Goal: Transaction & Acquisition: Book appointment/travel/reservation

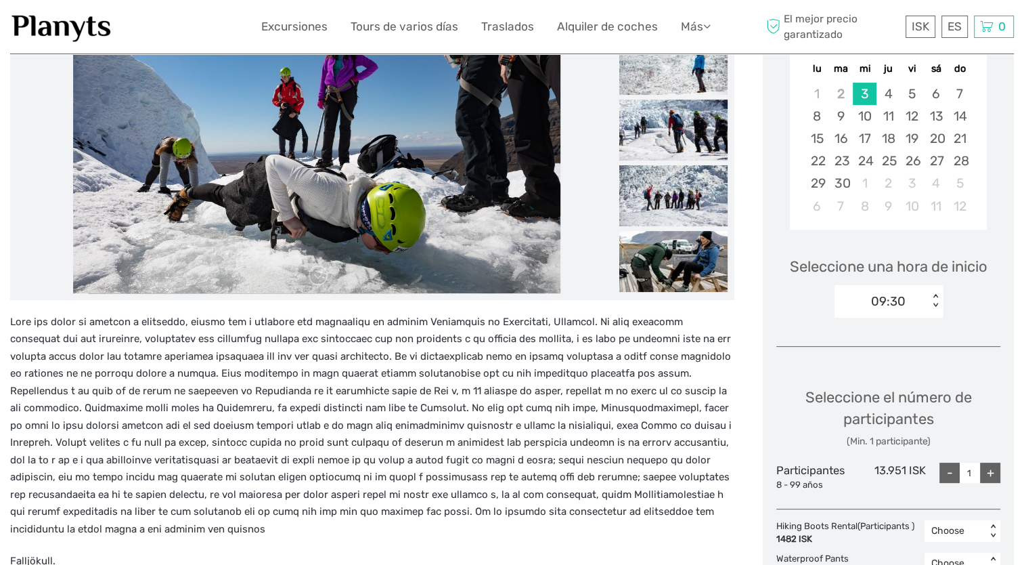
scroll to position [267, 0]
click at [893, 490] on div "Seleccione el número de participantes (Min. 1 participante) Participantes 8 - 9…" at bounding box center [888, 433] width 224 height 130
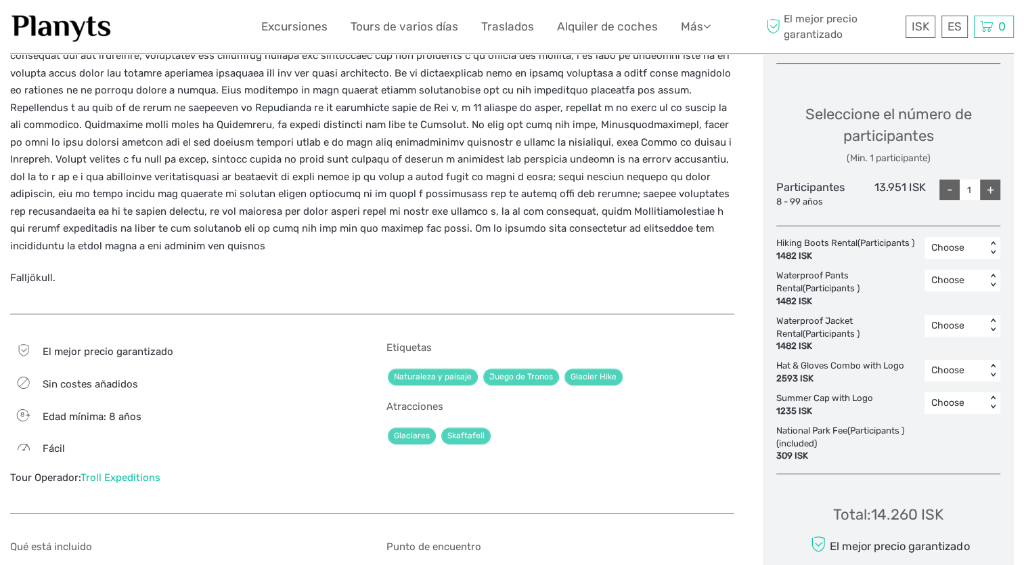
scroll to position [558, 0]
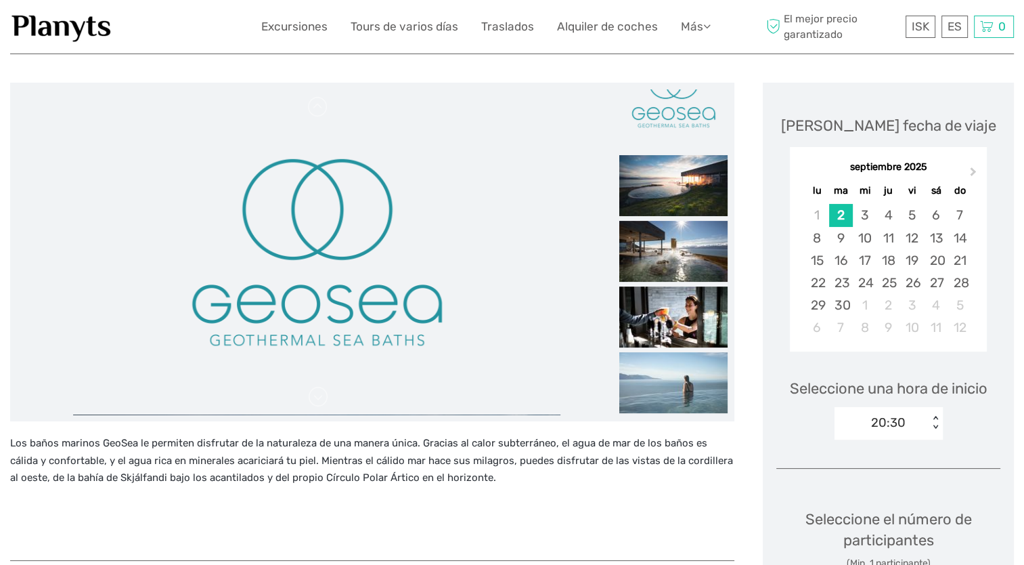
scroll to position [143, 0]
click at [673, 272] on img at bounding box center [673, 250] width 108 height 61
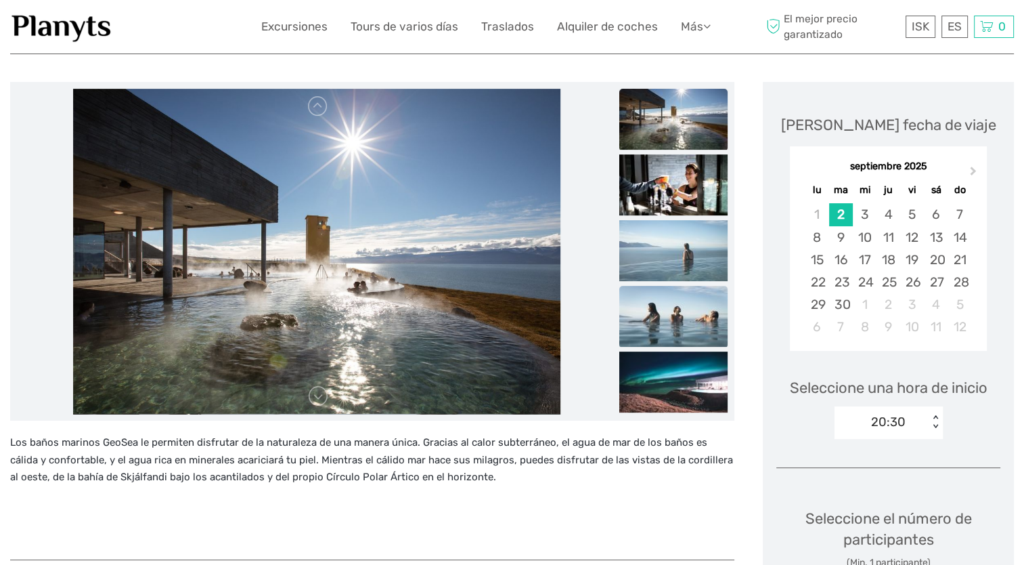
click at [678, 292] on img at bounding box center [673, 316] width 108 height 61
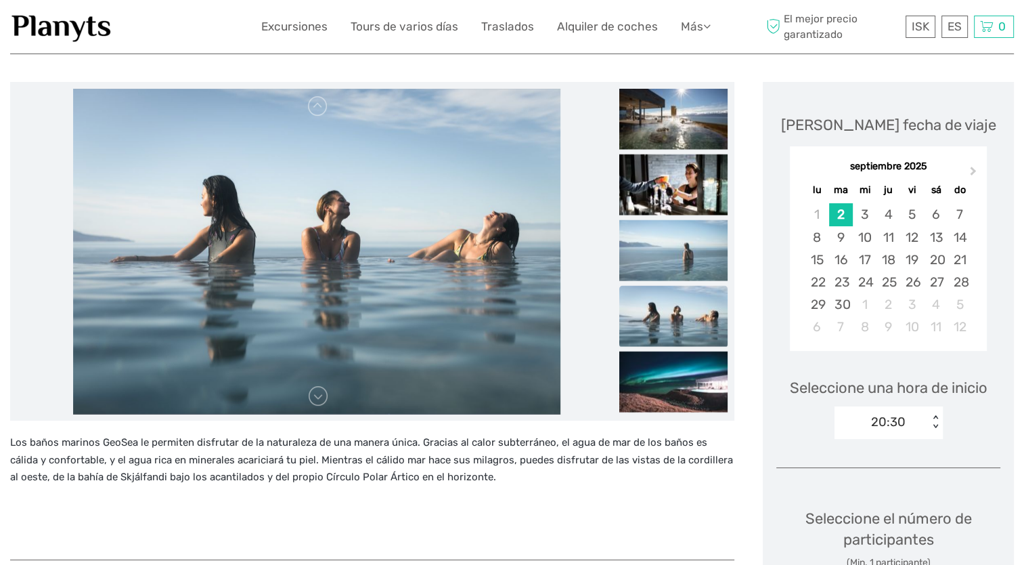
click at [683, 315] on img at bounding box center [673, 316] width 108 height 61
click at [667, 382] on img at bounding box center [673, 381] width 108 height 61
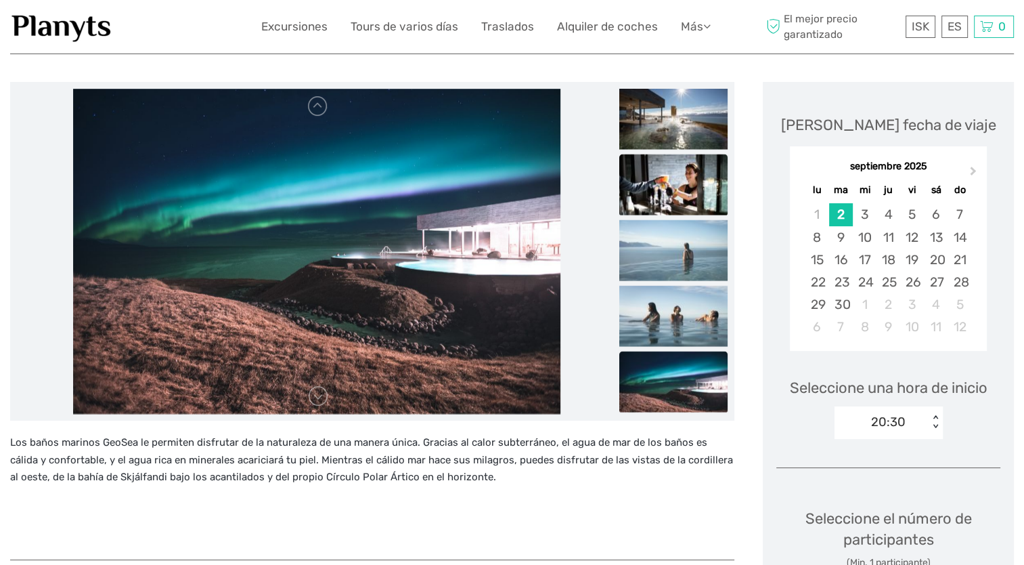
click at [669, 157] on img at bounding box center [673, 184] width 108 height 61
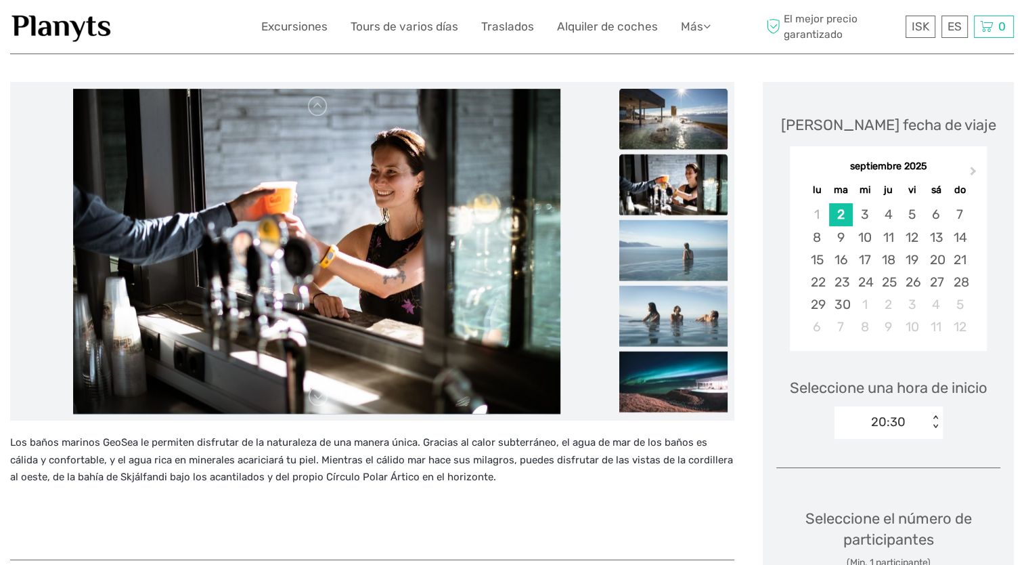
click at [671, 134] on img at bounding box center [673, 119] width 108 height 61
